Goal: Task Accomplishment & Management: Manage account settings

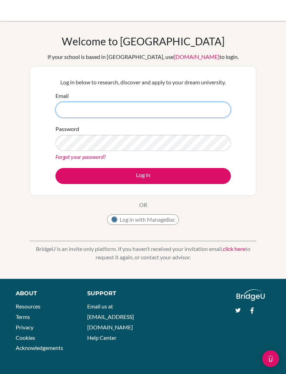
click at [183, 111] on input "Email" at bounding box center [143, 110] width 176 height 16
type input "[PERSON_NAME][EMAIL_ADDRESS][DOMAIN_NAME]"
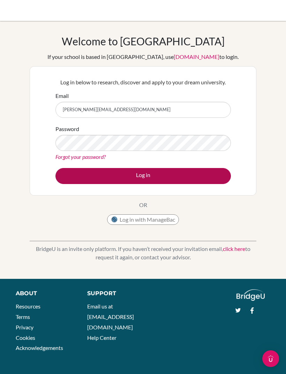
click at [196, 173] on button "Log in" at bounding box center [143, 176] width 176 height 16
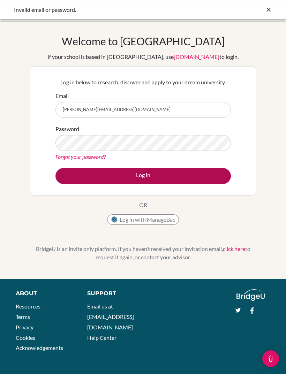
click at [197, 177] on button "Log in" at bounding box center [143, 176] width 176 height 16
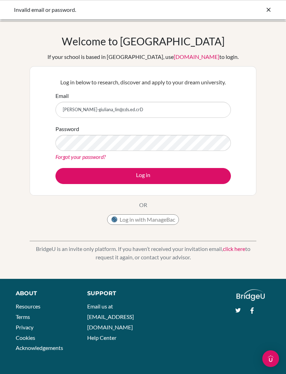
type input "[PERSON_NAME][EMAIL_ADDRESS][DOMAIN_NAME]"
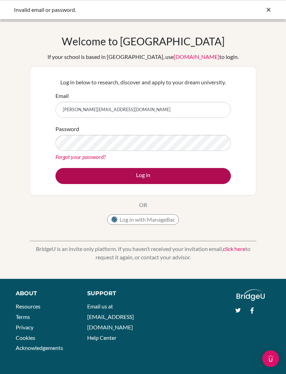
click at [203, 177] on button "Log in" at bounding box center [143, 176] width 176 height 16
click at [188, 176] on button "Log in" at bounding box center [143, 176] width 176 height 16
